Goal: Check status: Check status

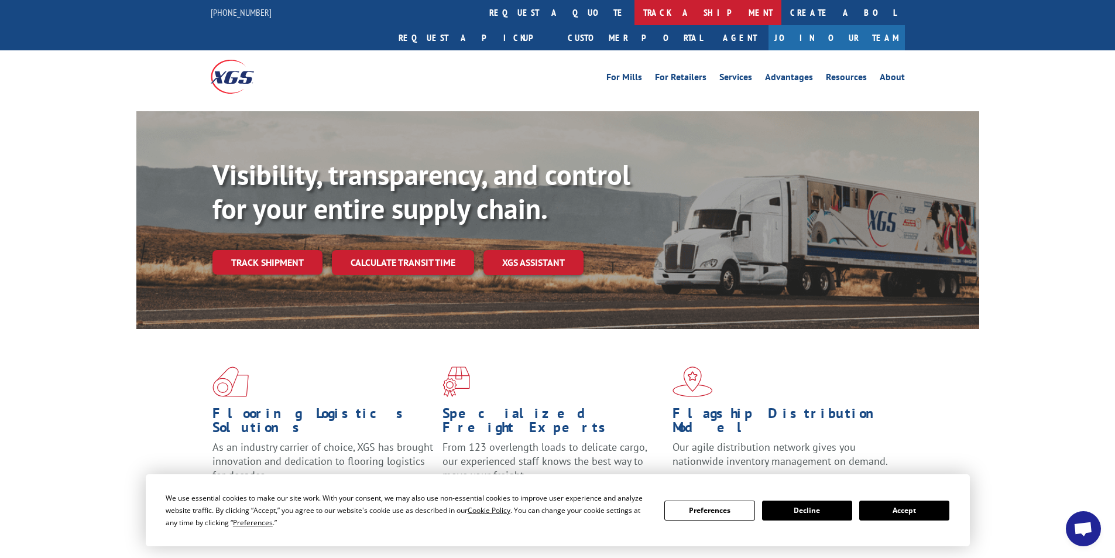
click at [635, 15] on link "track a shipment" at bounding box center [708, 12] width 147 height 25
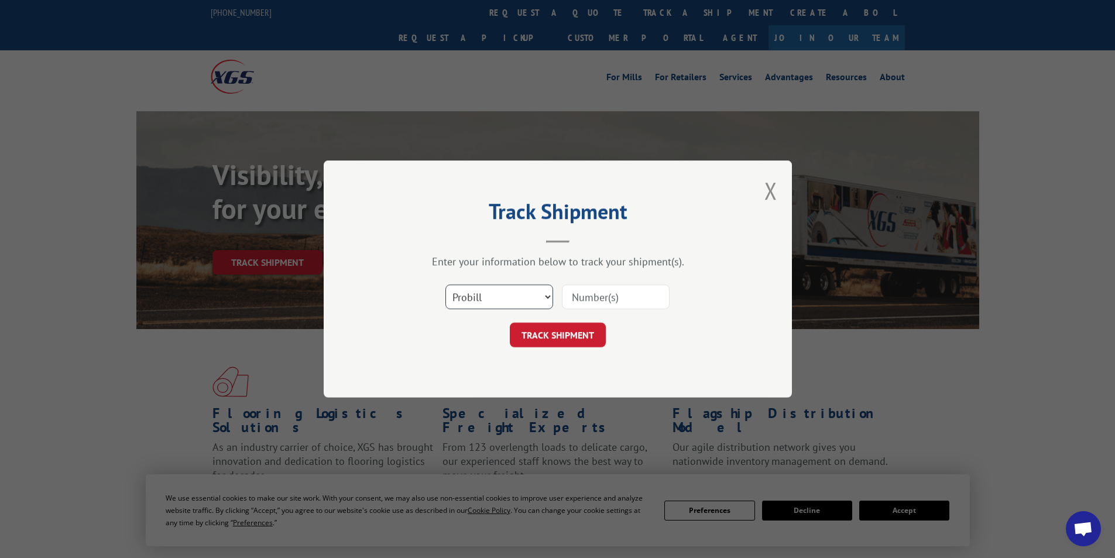
click at [547, 299] on select "Select category... Probill BOL PO" at bounding box center [500, 297] width 108 height 25
select select "bol"
click at [446, 285] on select "Select category... Probill BOL PO" at bounding box center [500, 297] width 108 height 25
click at [600, 301] on input at bounding box center [616, 297] width 108 height 25
type input "6250701144091000100"
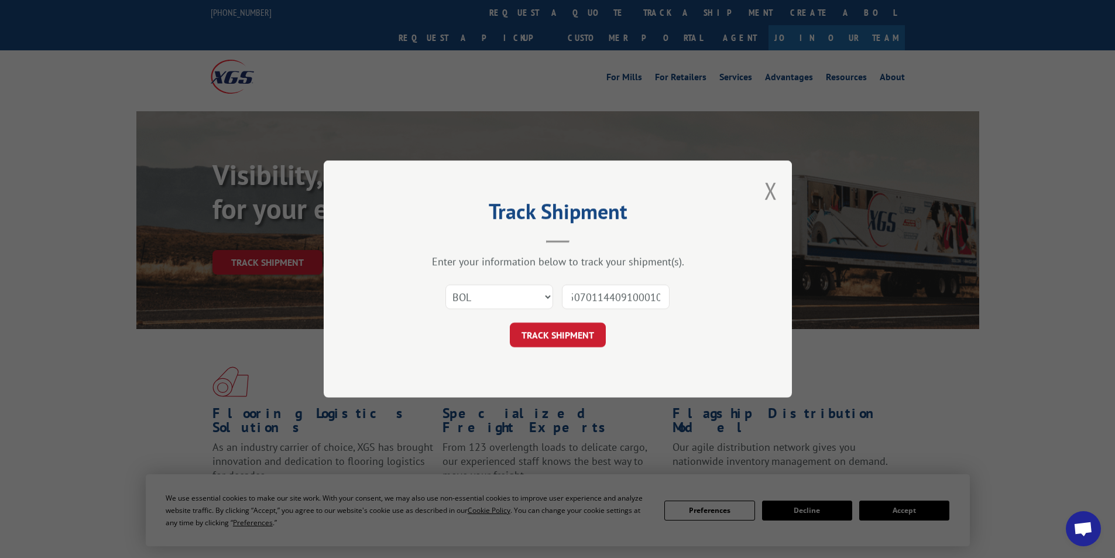
scroll to position [0, 20]
click button "TRACK SHIPMENT" at bounding box center [558, 335] width 96 height 25
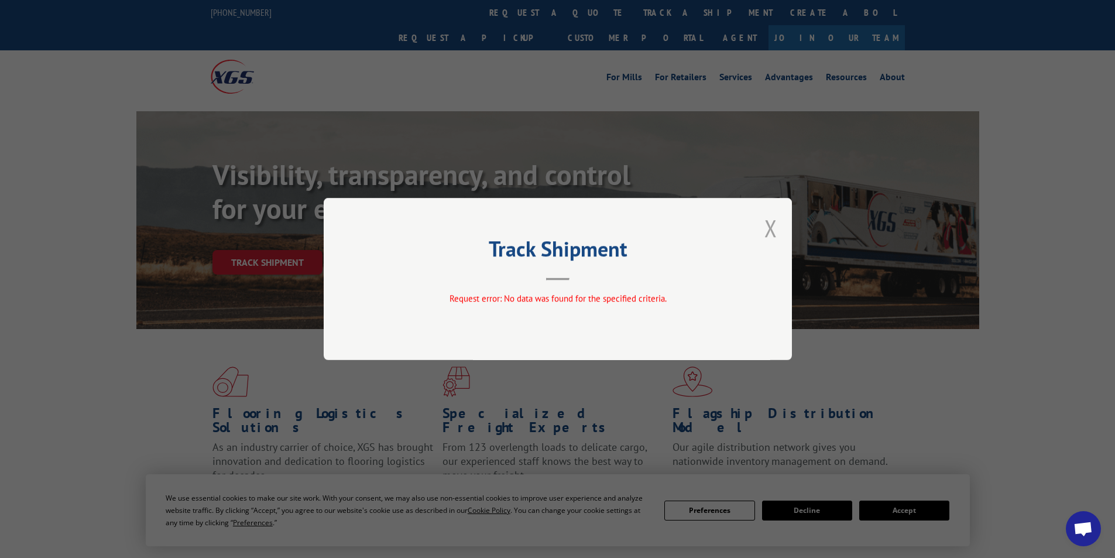
click at [776, 228] on button "Close modal" at bounding box center [771, 228] width 13 height 31
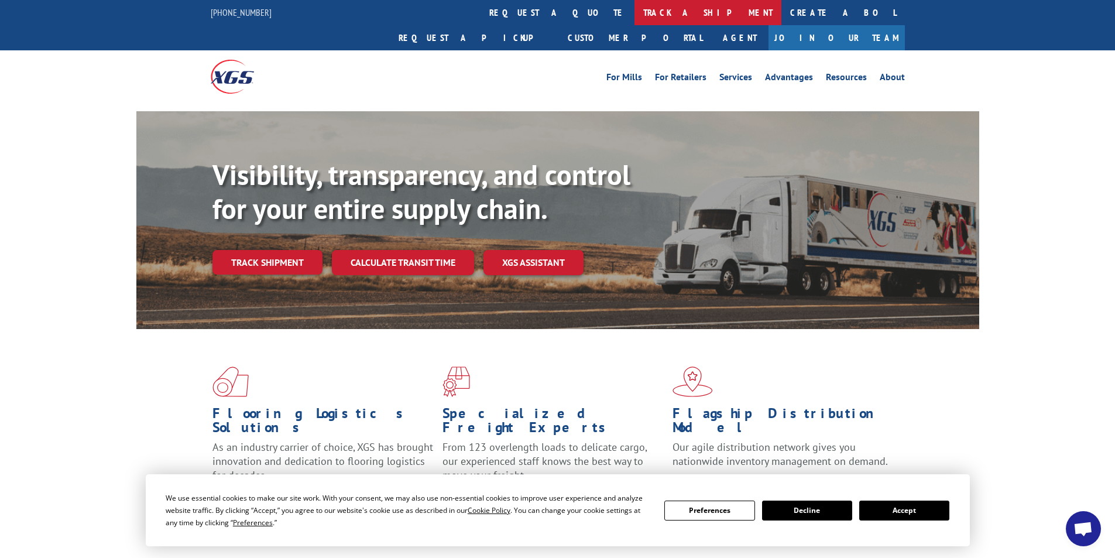
click at [635, 15] on link "track a shipment" at bounding box center [708, 12] width 147 height 25
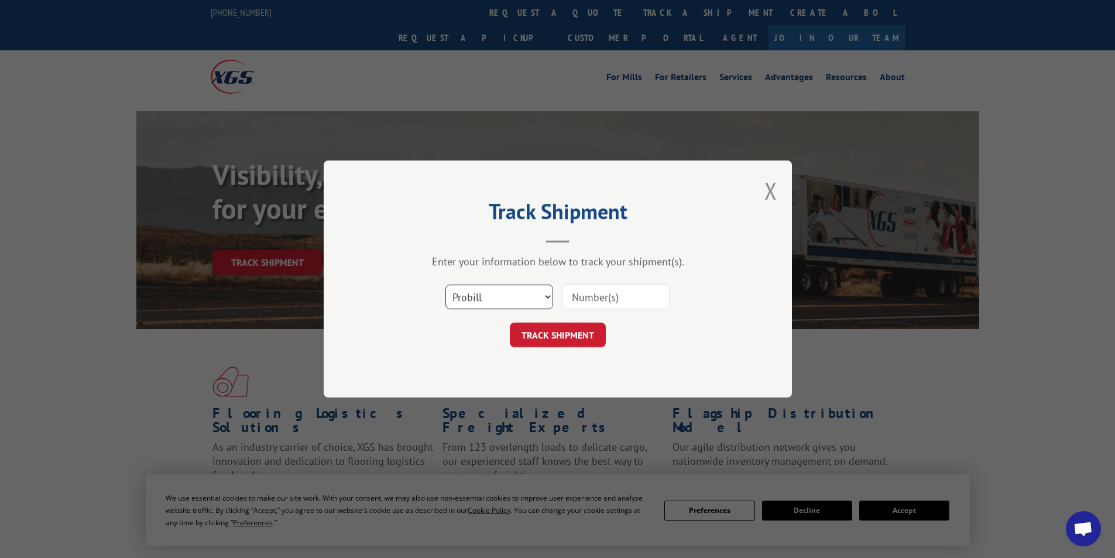
click at [542, 294] on select "Select category... Probill BOL PO" at bounding box center [500, 297] width 108 height 25
select select "po"
click at [446, 285] on select "Select category... Probill BOL PO" at bounding box center [500, 297] width 108 height 25
click at [597, 297] on input at bounding box center [616, 297] width 108 height 25
type input "9297858"
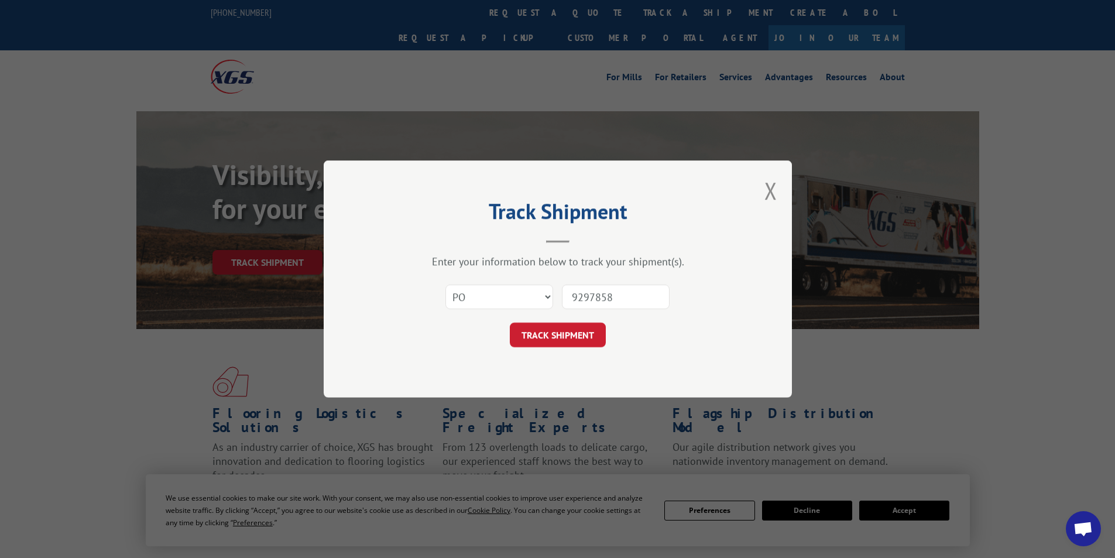
click button "TRACK SHIPMENT" at bounding box center [558, 335] width 96 height 25
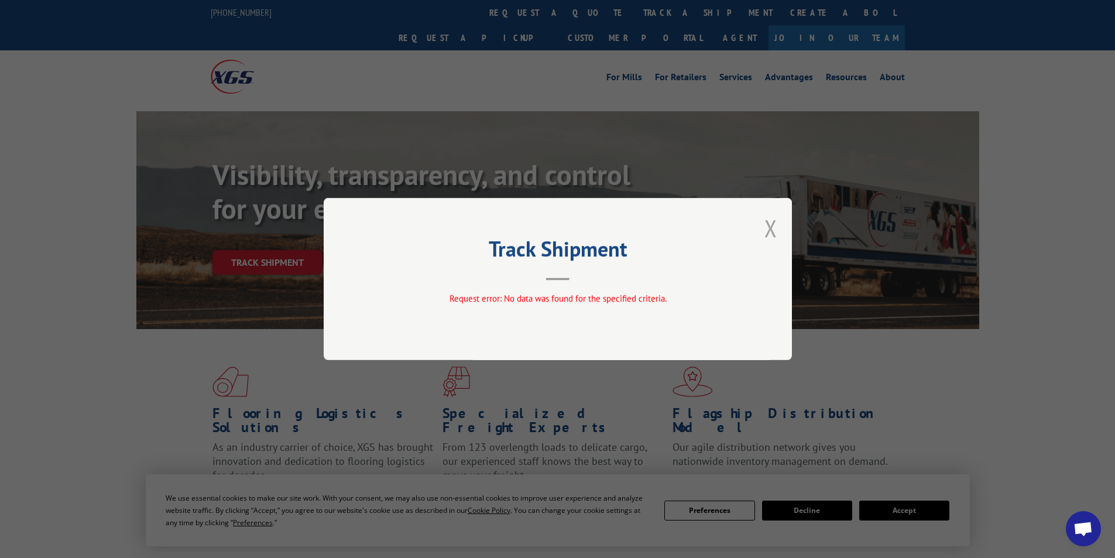
click at [771, 228] on button "Close modal" at bounding box center [771, 228] width 13 height 31
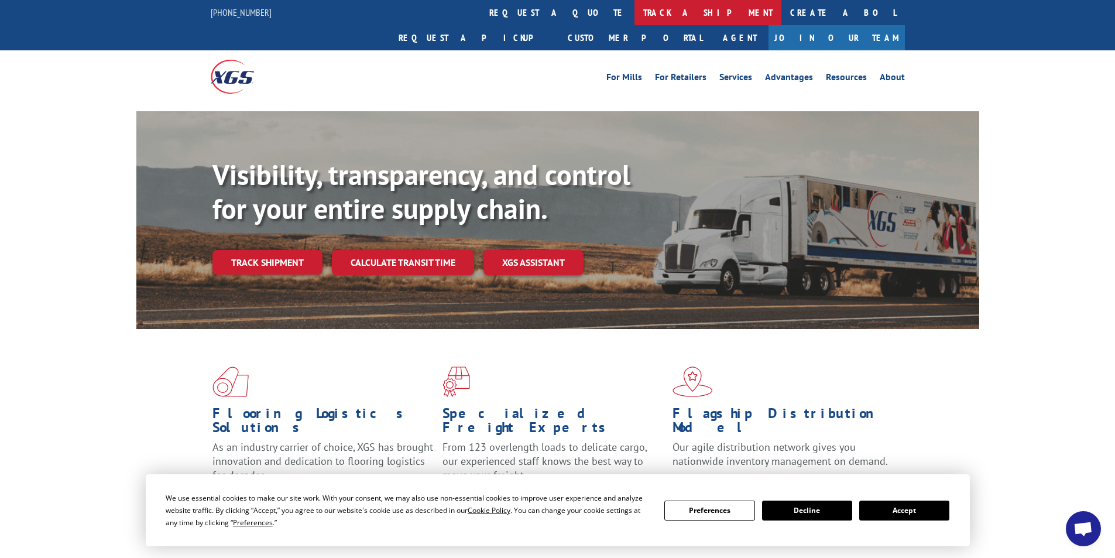
click at [635, 7] on link "track a shipment" at bounding box center [708, 12] width 147 height 25
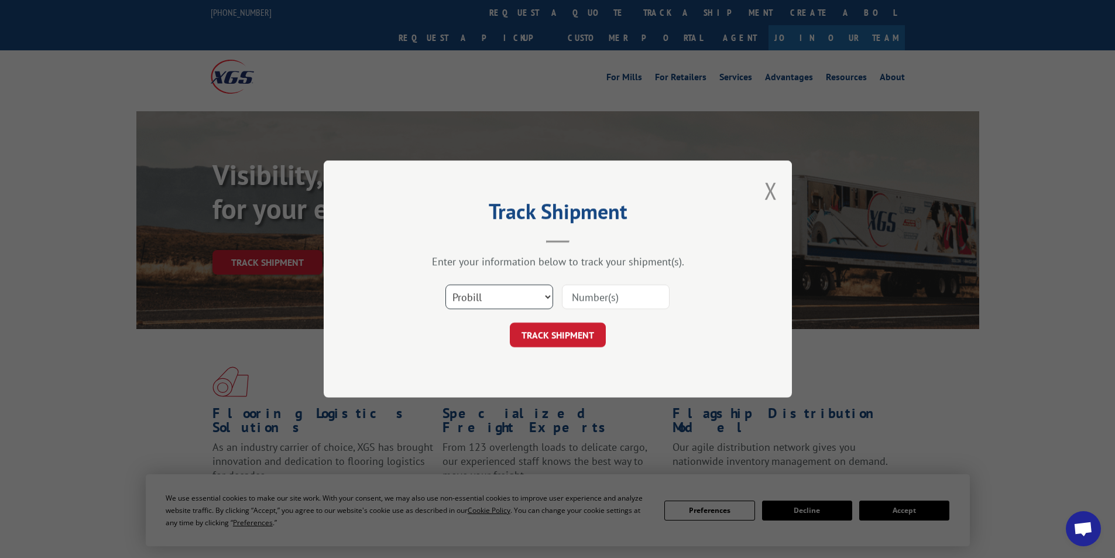
click at [548, 297] on select "Select category... Probill BOL PO" at bounding box center [500, 297] width 108 height 25
select select "bol"
click at [446, 285] on select "Select category... Probill BOL PO" at bounding box center [500, 297] width 108 height 25
click at [585, 296] on input at bounding box center [616, 297] width 108 height 25
type input "625070114409100010"
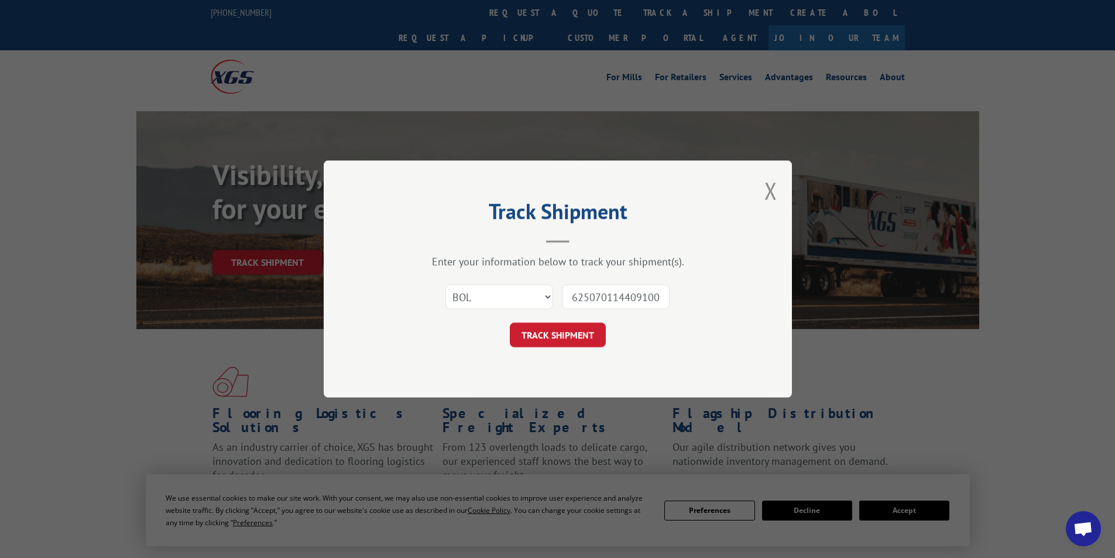
click button "TRACK SHIPMENT" at bounding box center [558, 335] width 96 height 25
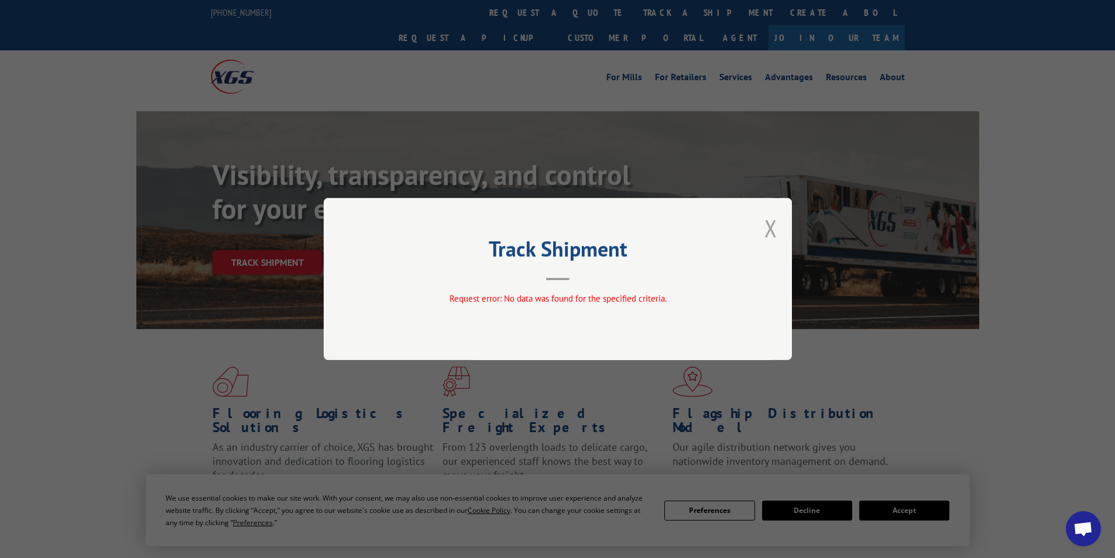
click at [773, 228] on button "Close modal" at bounding box center [771, 228] width 13 height 31
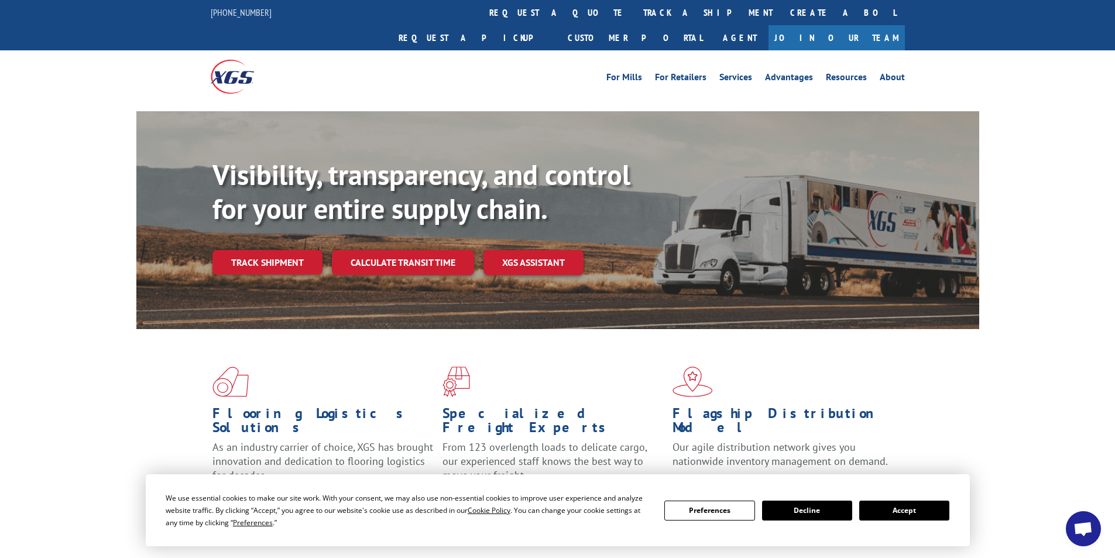
click at [902, 508] on button "Accept" at bounding box center [904, 511] width 90 height 20
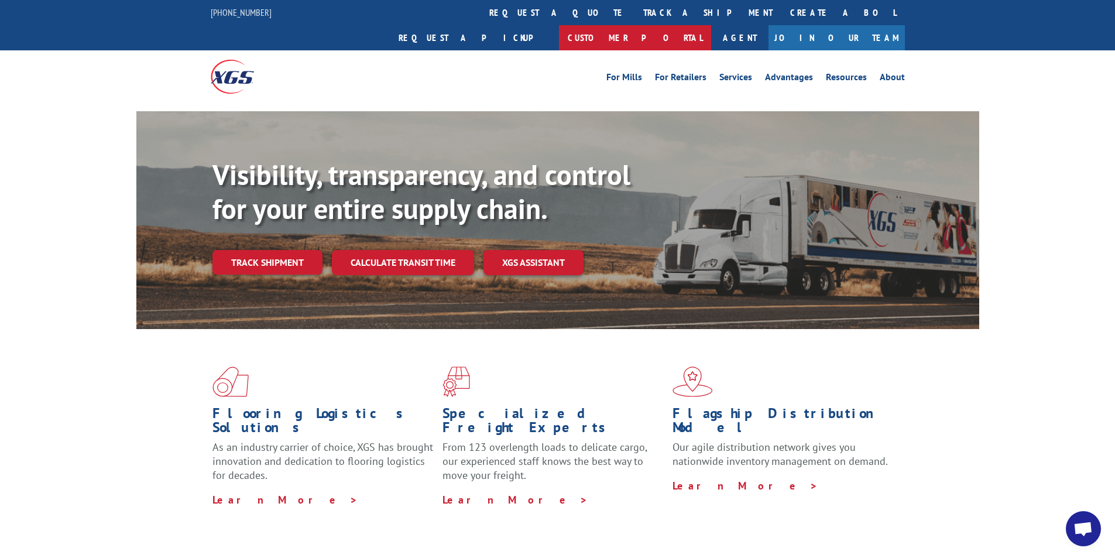
click at [711, 25] on link "Customer Portal" at bounding box center [635, 37] width 152 height 25
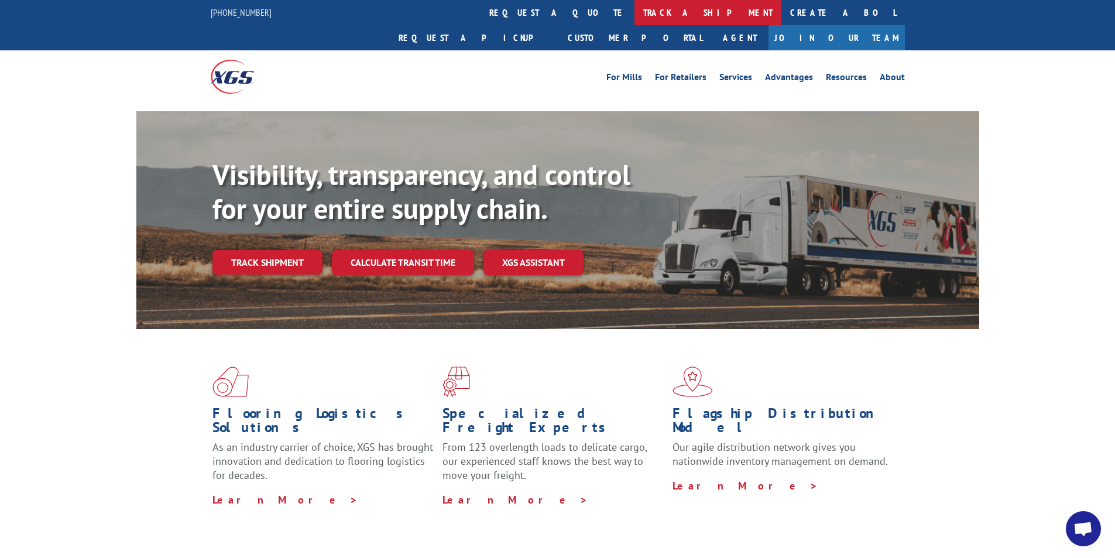
click at [635, 9] on link "track a shipment" at bounding box center [708, 12] width 147 height 25
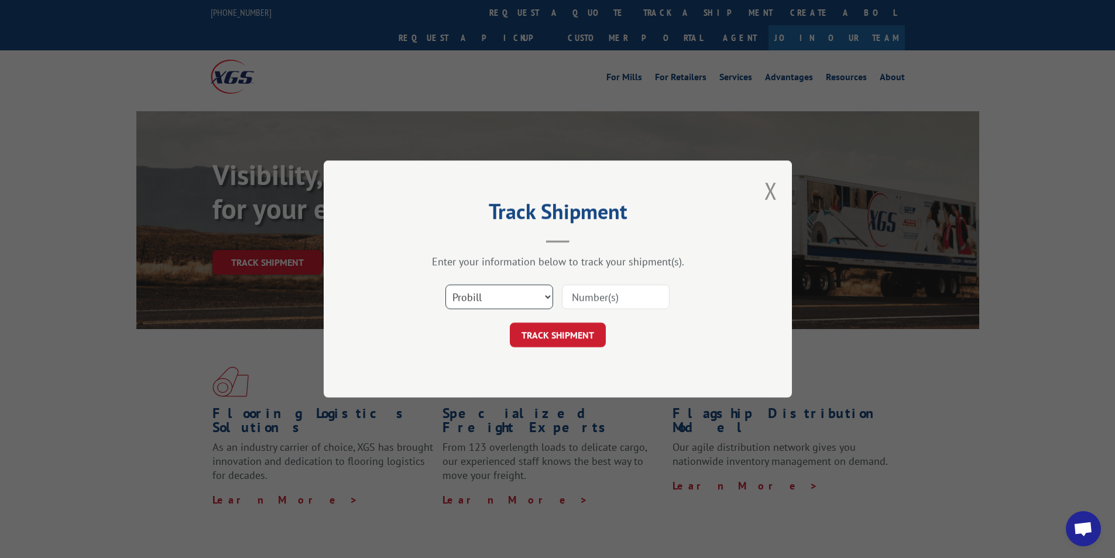
click at [547, 295] on select "Select category... Probill BOL PO" at bounding box center [500, 297] width 108 height 25
select select "bol"
click at [446, 285] on select "Select category... Probill BOL PO" at bounding box center [500, 297] width 108 height 25
click at [615, 294] on input at bounding box center [616, 297] width 108 height 25
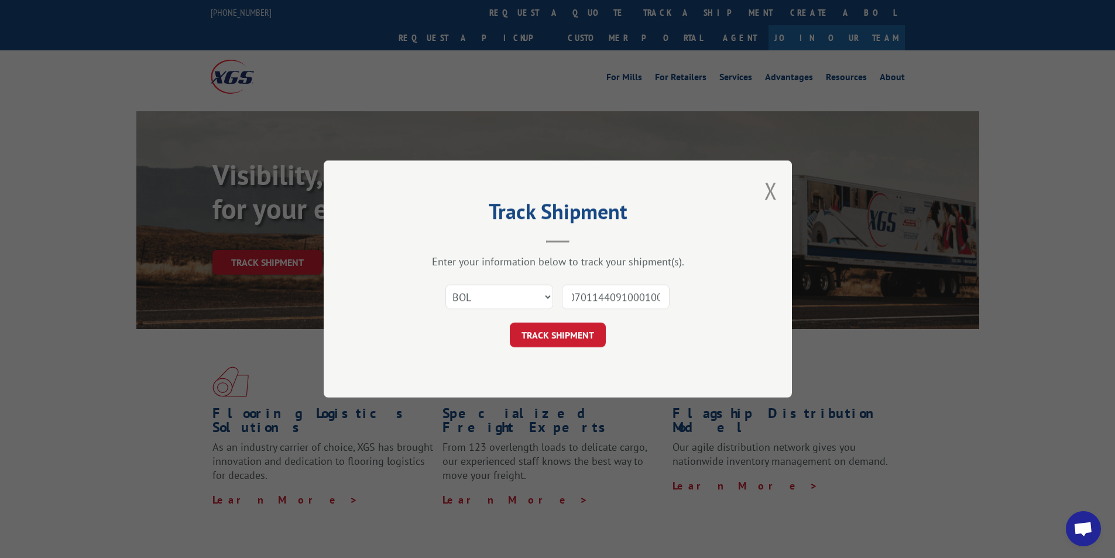
drag, startPoint x: 646, startPoint y: 296, endPoint x: 677, endPoint y: 290, distance: 31.7
click at [677, 290] on div "Select category... Probill BOL PO 6250701144091000100" at bounding box center [557, 296] width 351 height 39
click at [662, 296] on input "6250701144091000100" at bounding box center [616, 297] width 108 height 25
type input "6250701144091000"
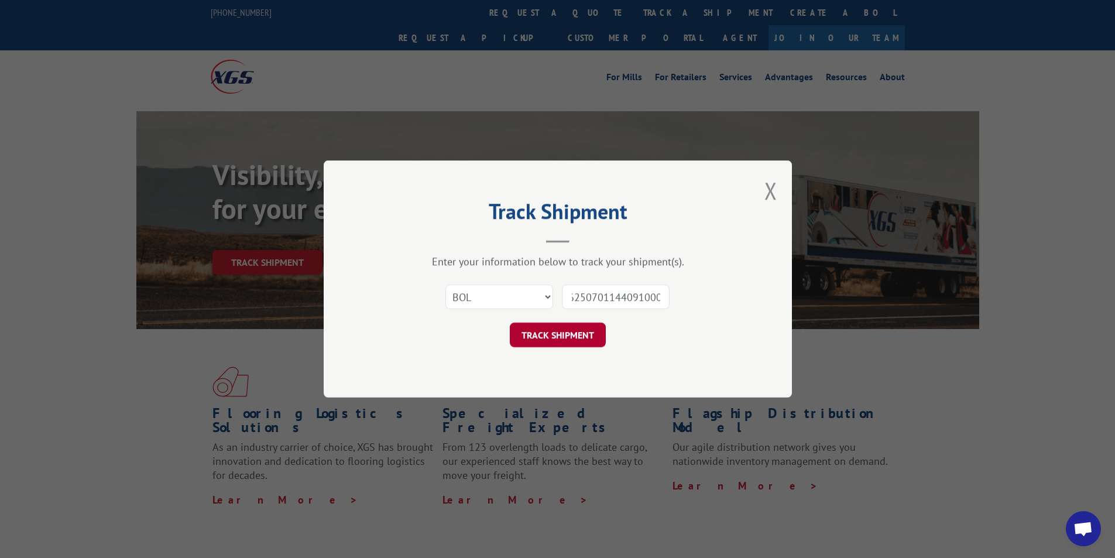
scroll to position [0, 0]
click at [543, 325] on button "TRACK SHIPMENT" at bounding box center [558, 335] width 96 height 25
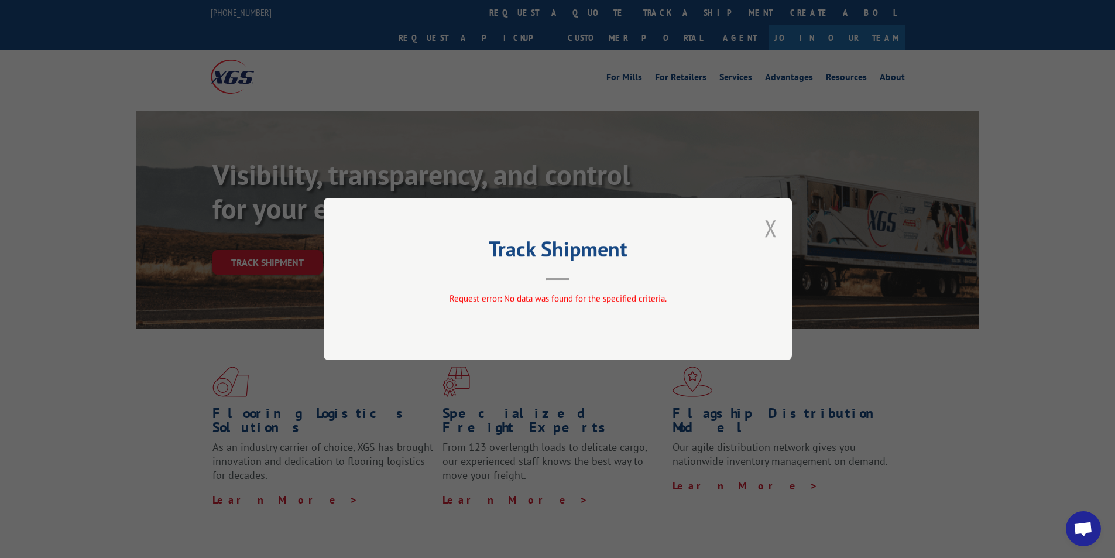
click at [775, 229] on button "Close modal" at bounding box center [771, 228] width 13 height 31
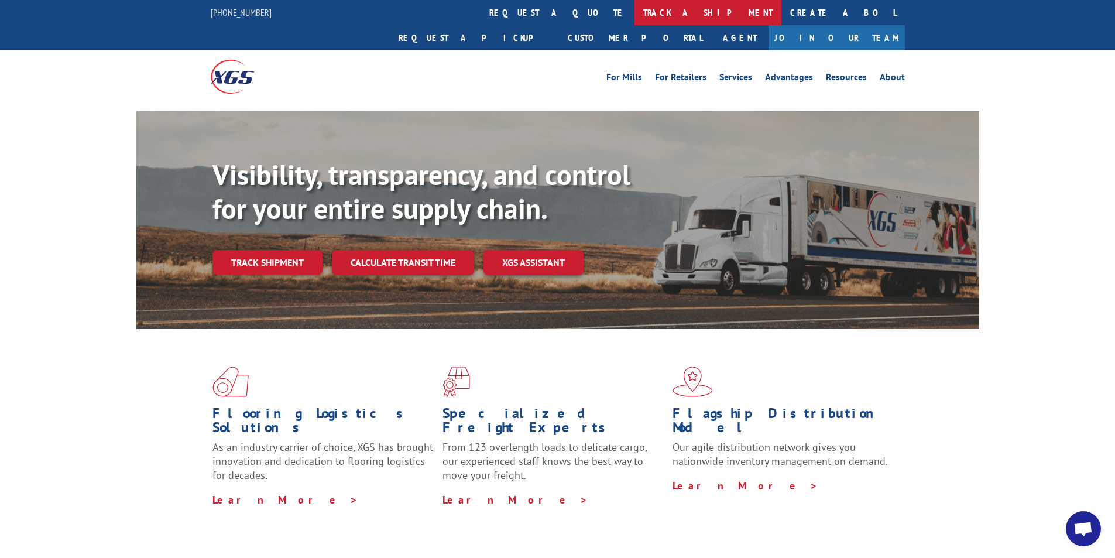
click at [635, 11] on link "track a shipment" at bounding box center [708, 12] width 147 height 25
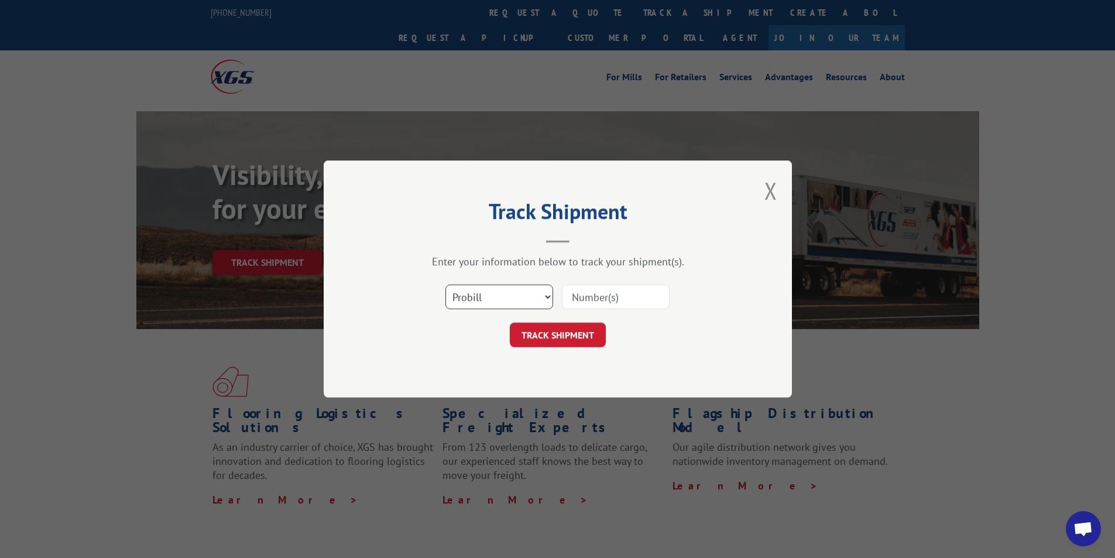
click at [543, 296] on select "Select category... Probill BOL PO" at bounding box center [500, 297] width 108 height 25
select select "bol"
click at [446, 285] on select "Select category... Probill BOL PO" at bounding box center [500, 297] width 108 height 25
click at [639, 295] on input at bounding box center [616, 297] width 108 height 25
click at [660, 298] on input "6250701144091000" at bounding box center [616, 297] width 108 height 25
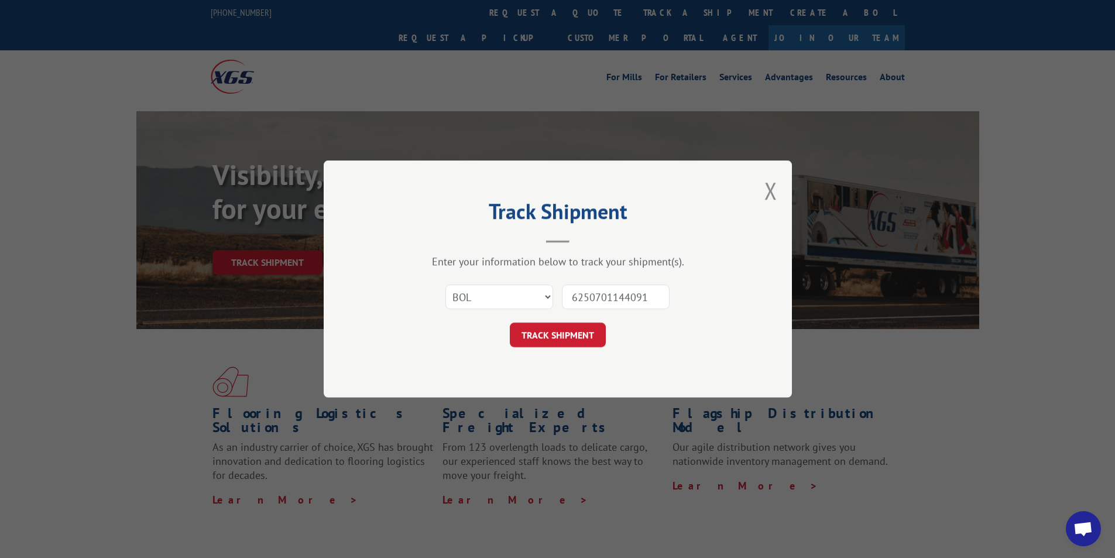
type input "625070114409"
click button "TRACK SHIPMENT" at bounding box center [558, 335] width 96 height 25
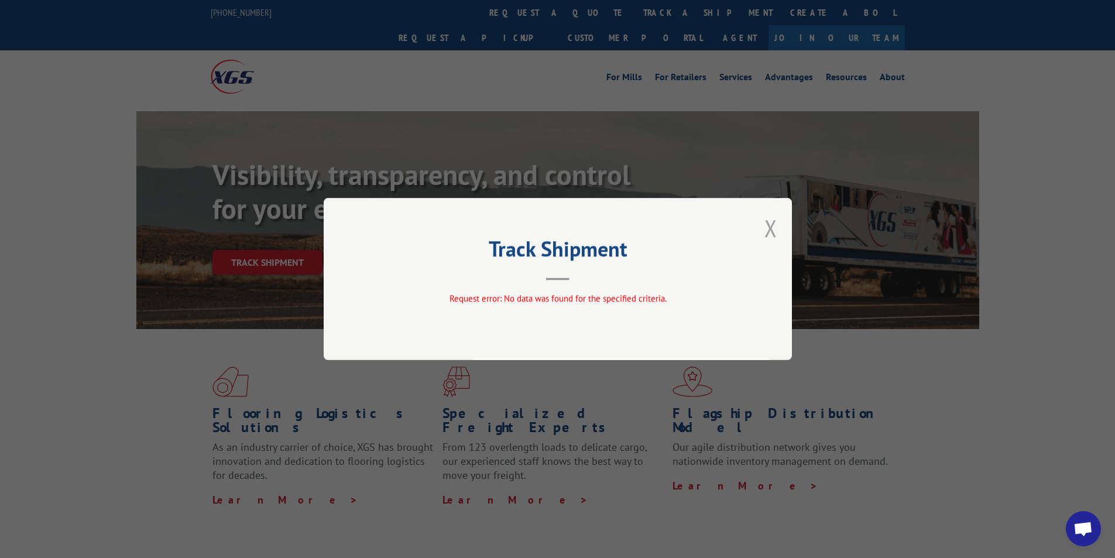
click at [770, 228] on button "Close modal" at bounding box center [771, 228] width 13 height 31
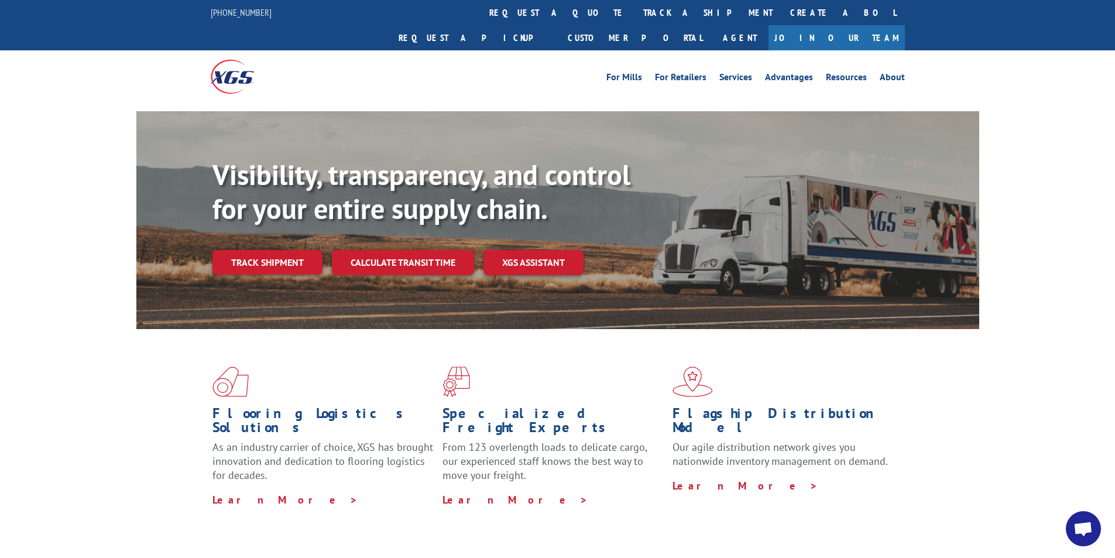
click at [267, 250] on link "Track shipment" at bounding box center [268, 262] width 110 height 25
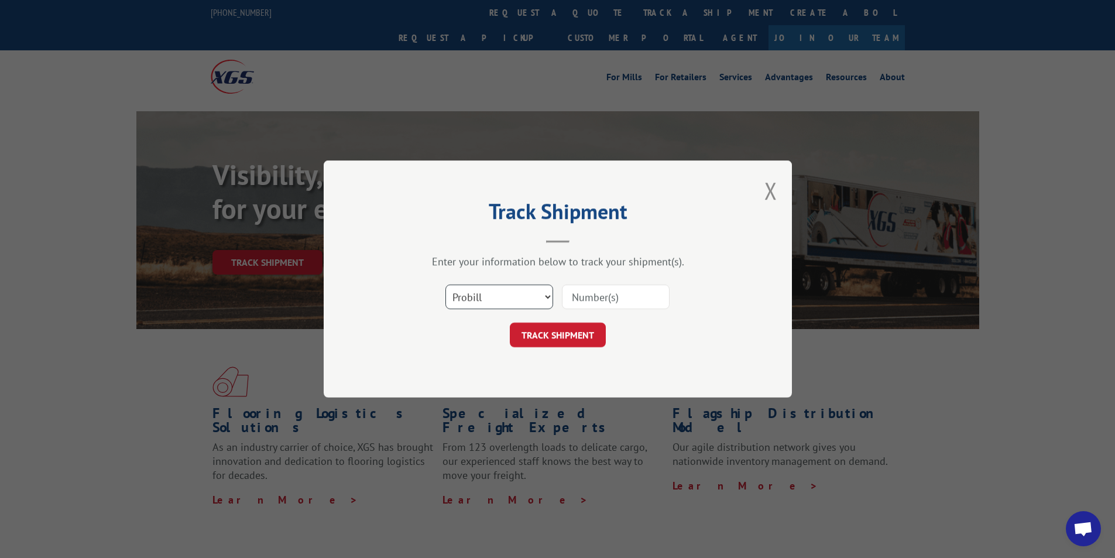
click at [547, 296] on select "Select category... Probill BOL PO" at bounding box center [500, 297] width 108 height 25
click at [622, 296] on input at bounding box center [616, 297] width 108 height 25
type input "6250701144091000100"
click at [581, 332] on button "TRACK SHIPMENT" at bounding box center [558, 335] width 96 height 25
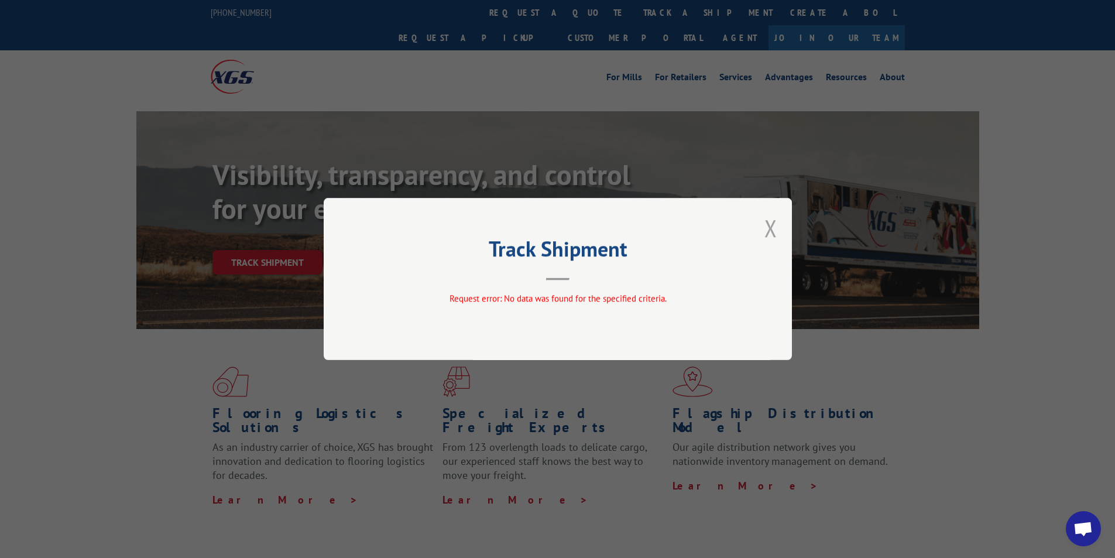
click at [765, 226] on button "Close modal" at bounding box center [771, 228] width 13 height 31
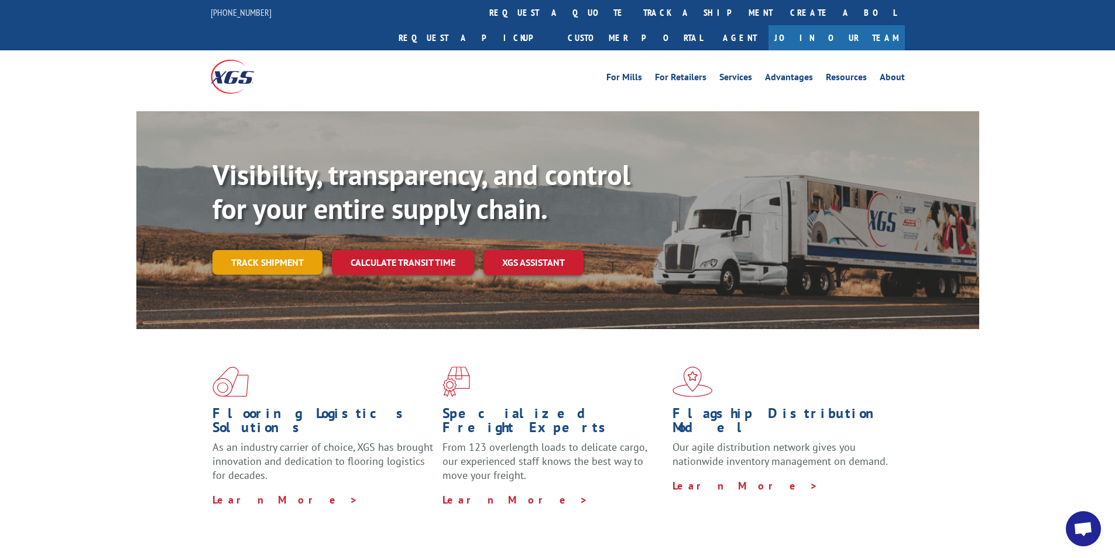
click at [282, 250] on link "Track shipment" at bounding box center [268, 262] width 110 height 25
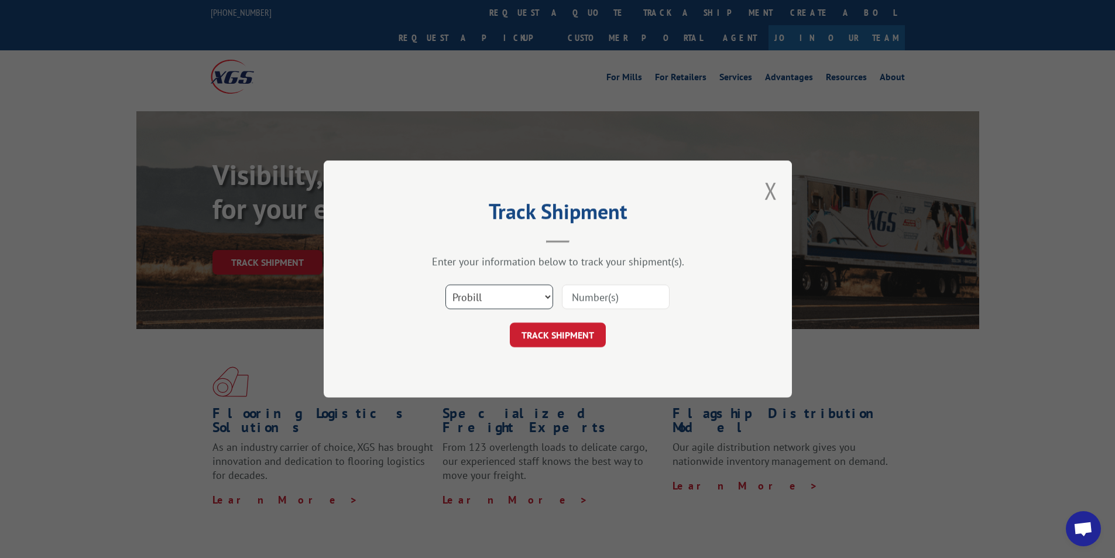
click at [549, 297] on select "Select category... Probill BOL PO" at bounding box center [500, 297] width 108 height 25
select select "po"
click at [446, 285] on select "Select category... Probill BOL PO" at bounding box center [500, 297] width 108 height 25
click at [585, 300] on input at bounding box center [616, 297] width 108 height 25
type input "9297858"
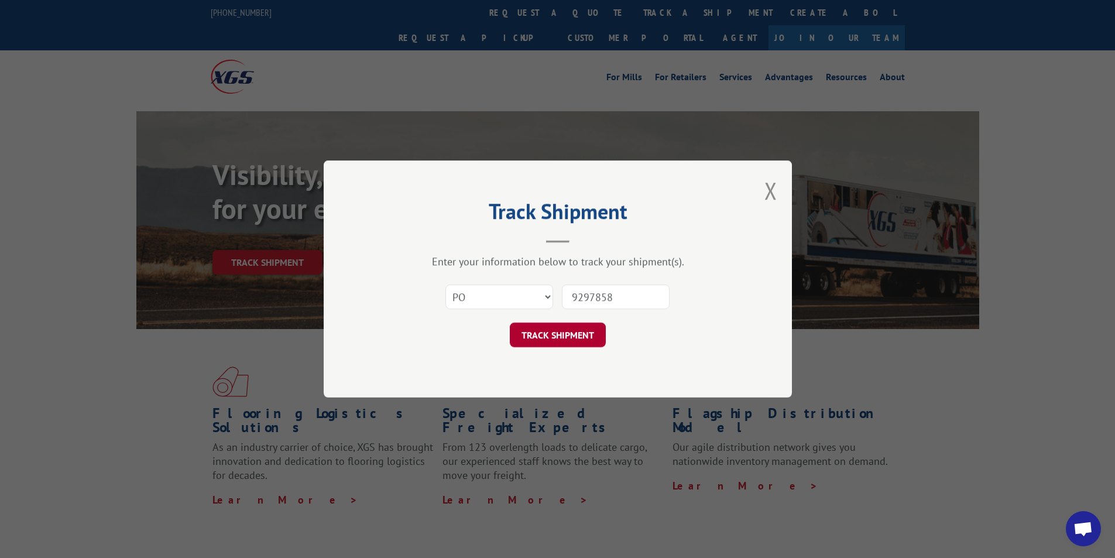
click at [576, 335] on button "TRACK SHIPMENT" at bounding box center [558, 335] width 96 height 25
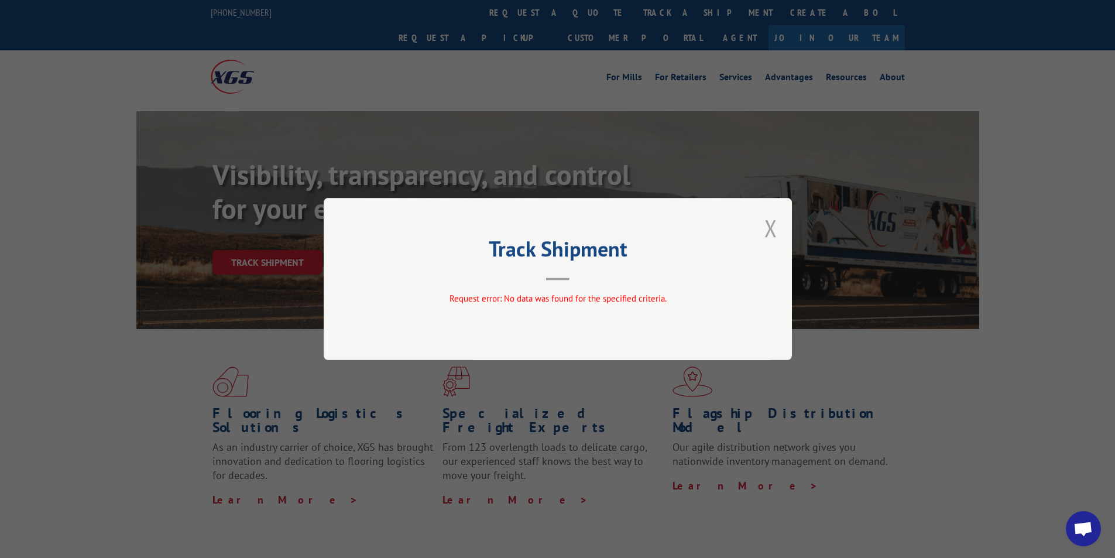
click at [771, 225] on button "Close modal" at bounding box center [771, 228] width 13 height 31
